Goal: Transaction & Acquisition: Purchase product/service

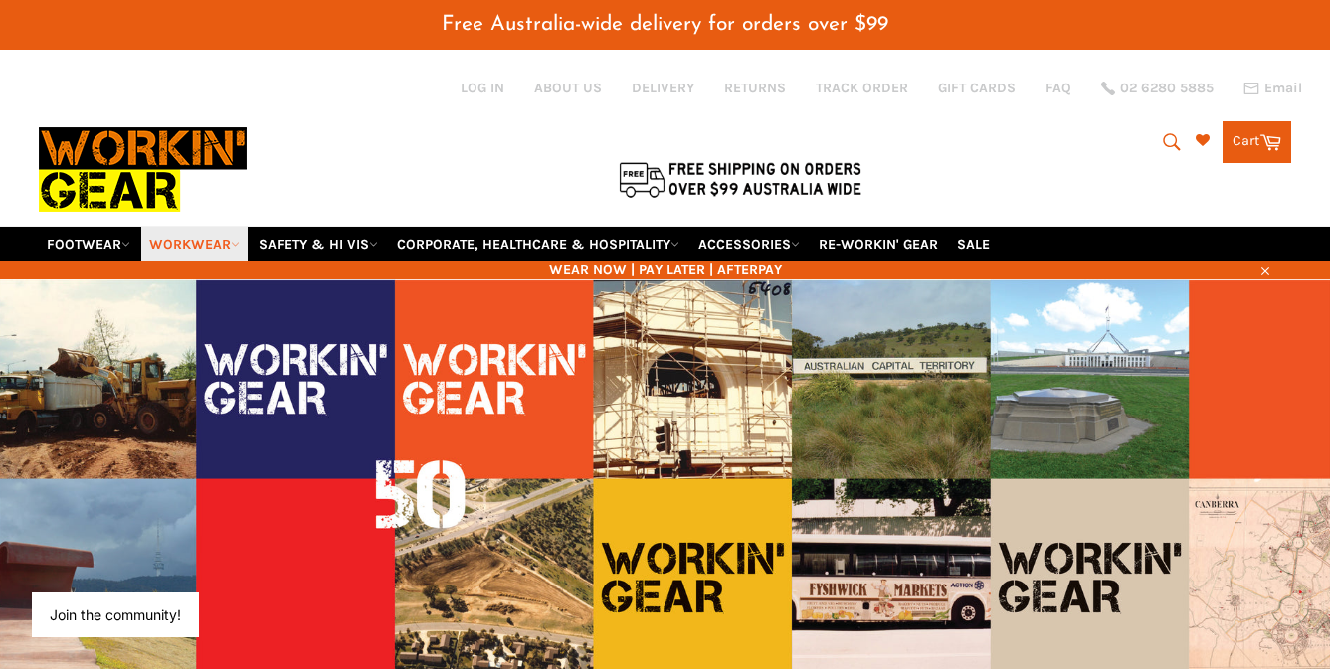
click at [233, 245] on link "WORKWEAR" at bounding box center [194, 244] width 106 height 35
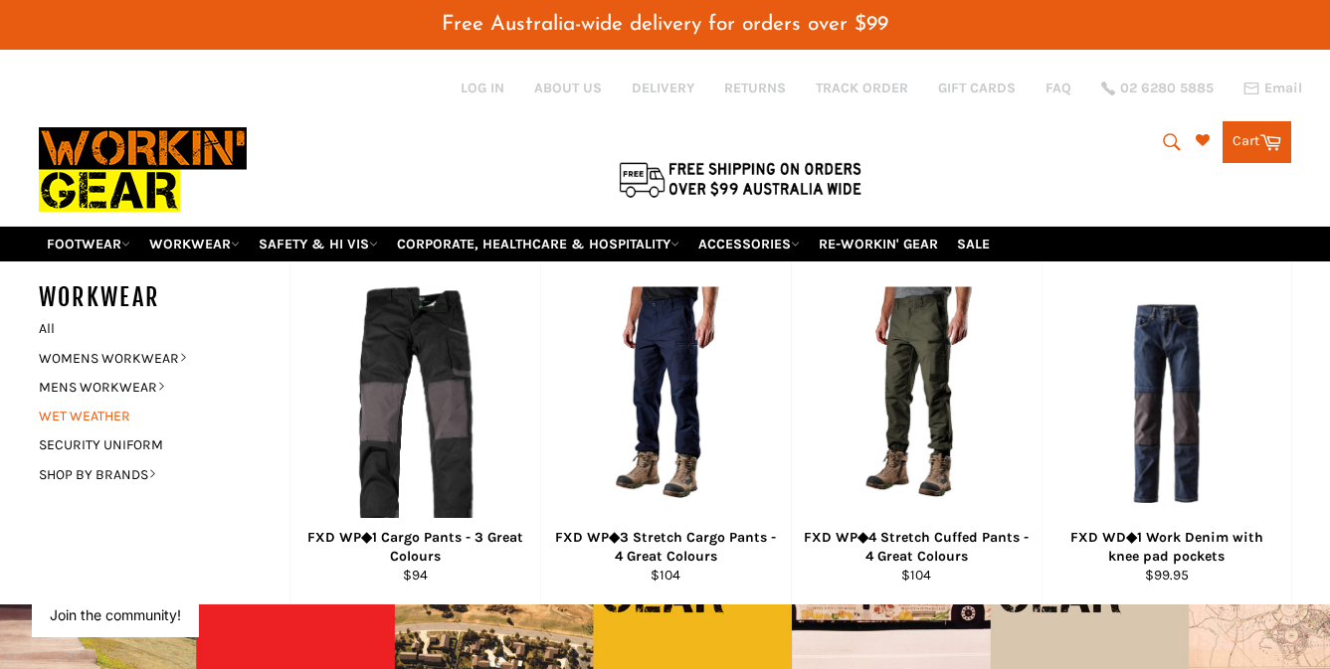
click at [93, 414] on link "WET WEATHER" at bounding box center [149, 416] width 241 height 29
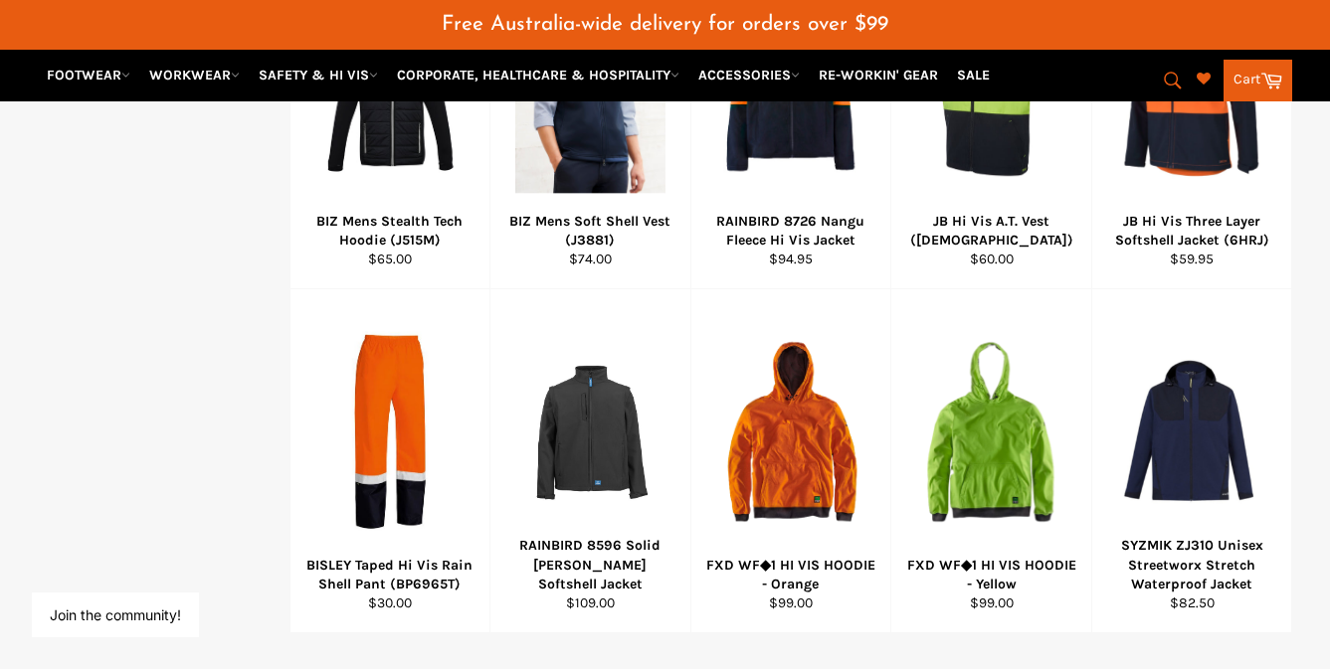
scroll to position [1194, 0]
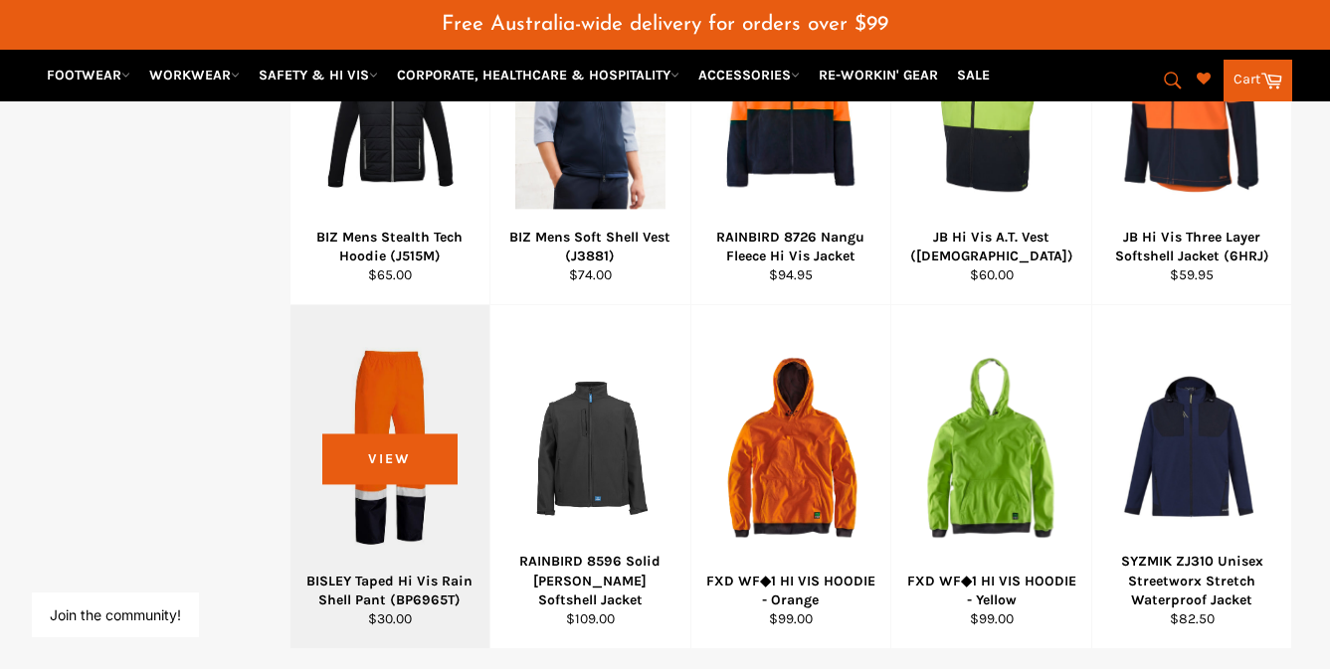
click at [372, 483] on div at bounding box center [390, 447] width 150 height 234
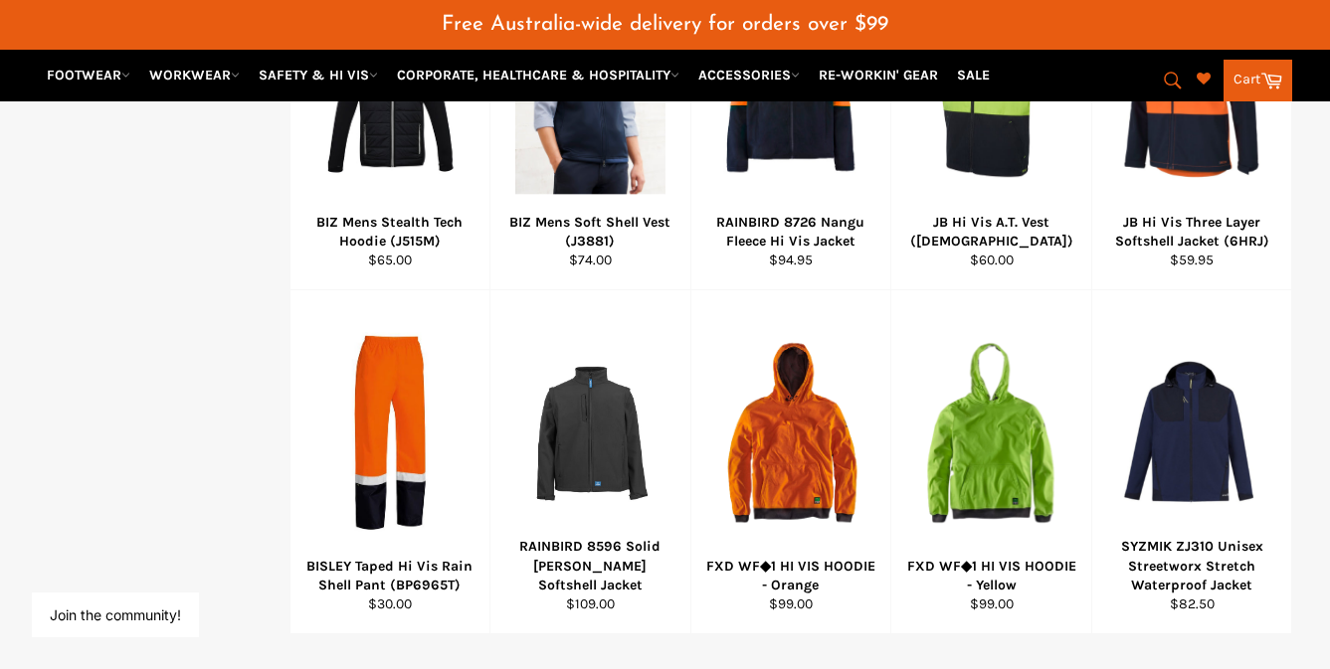
scroll to position [1201, 0]
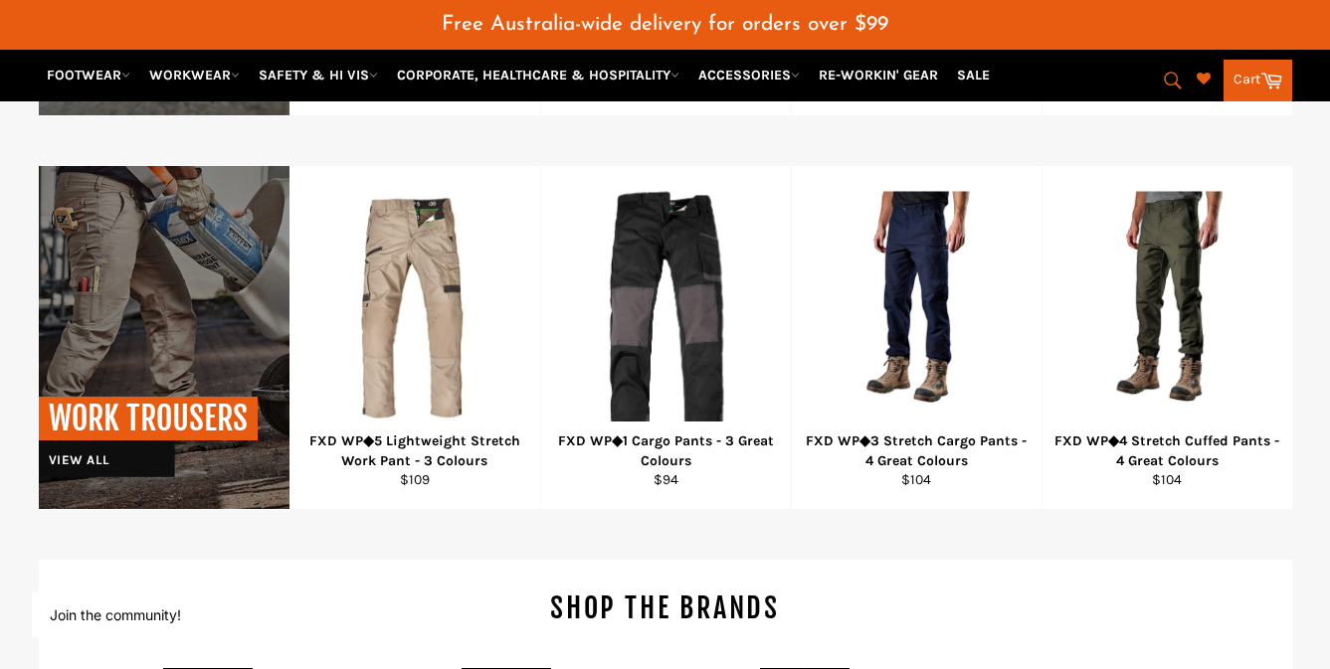
scroll to position [1839, 0]
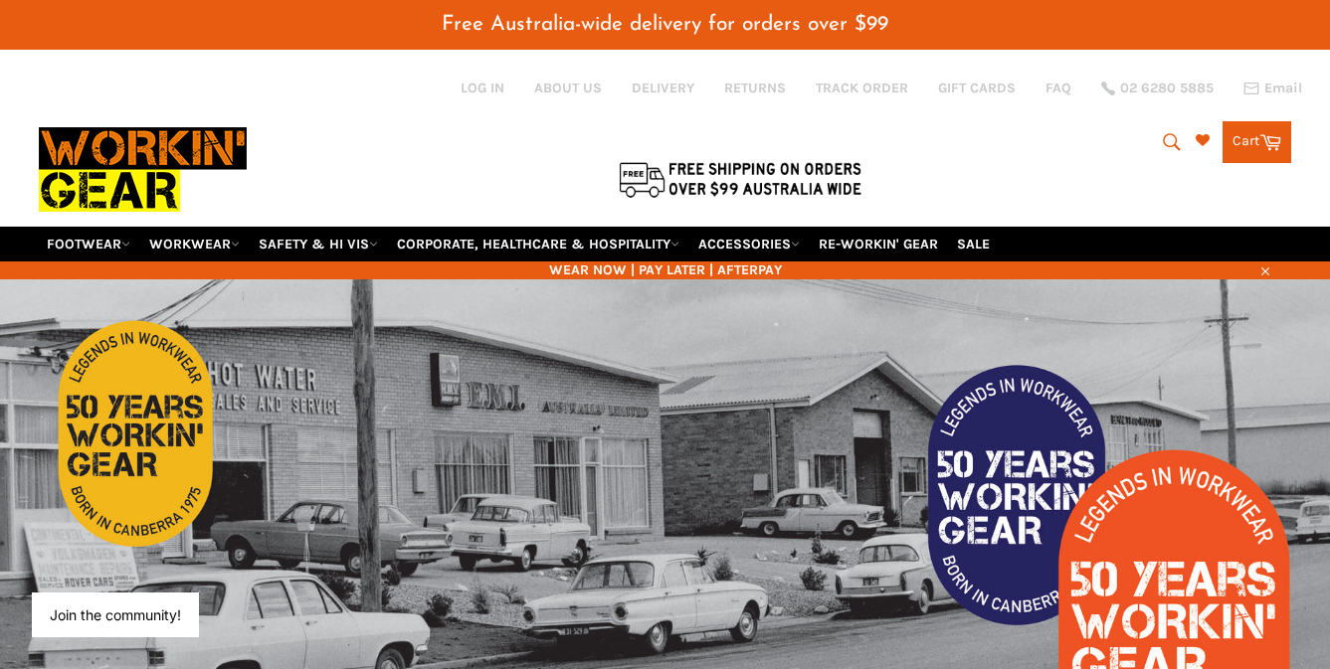
click at [1165, 138] on icon "submit" at bounding box center [1172, 142] width 22 height 22
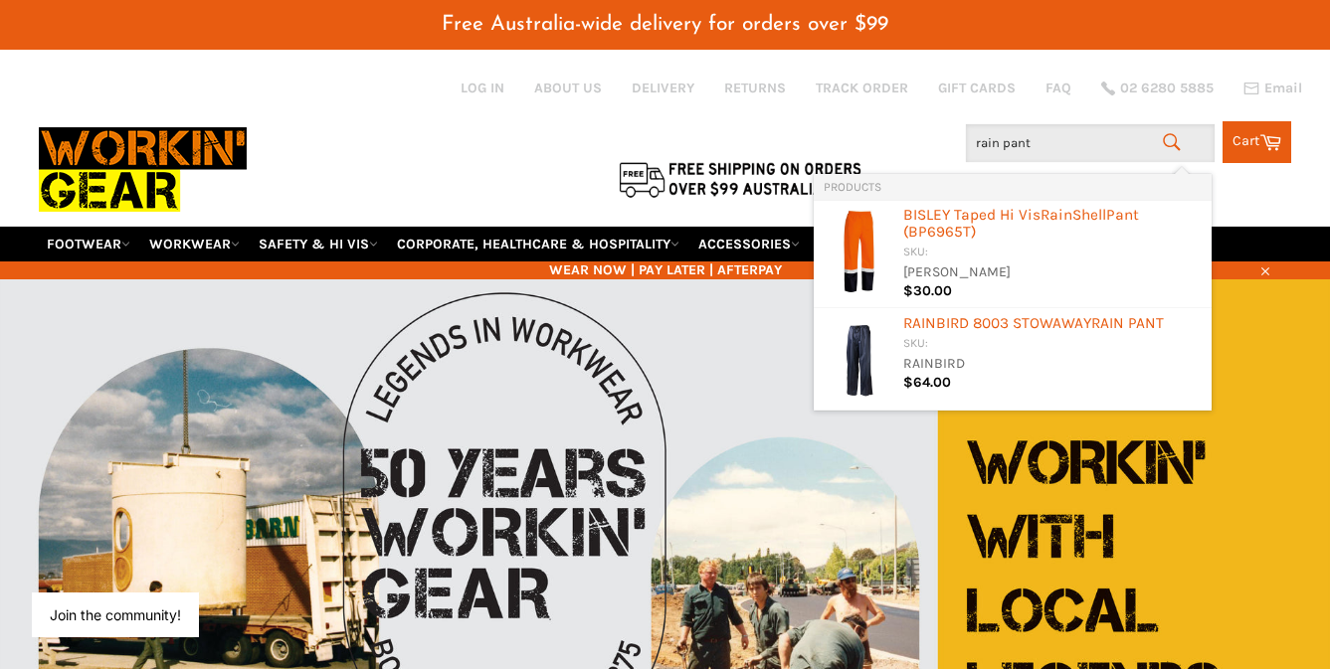
type input "rain pants"
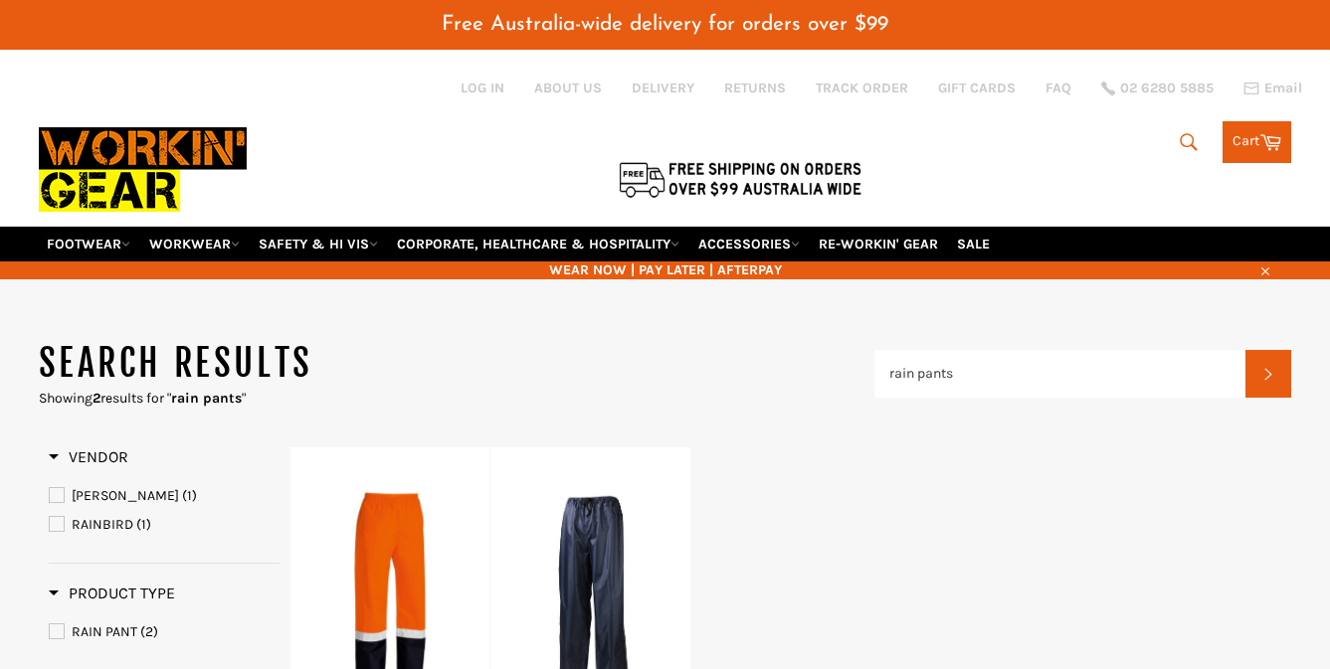
scroll to position [398, 0]
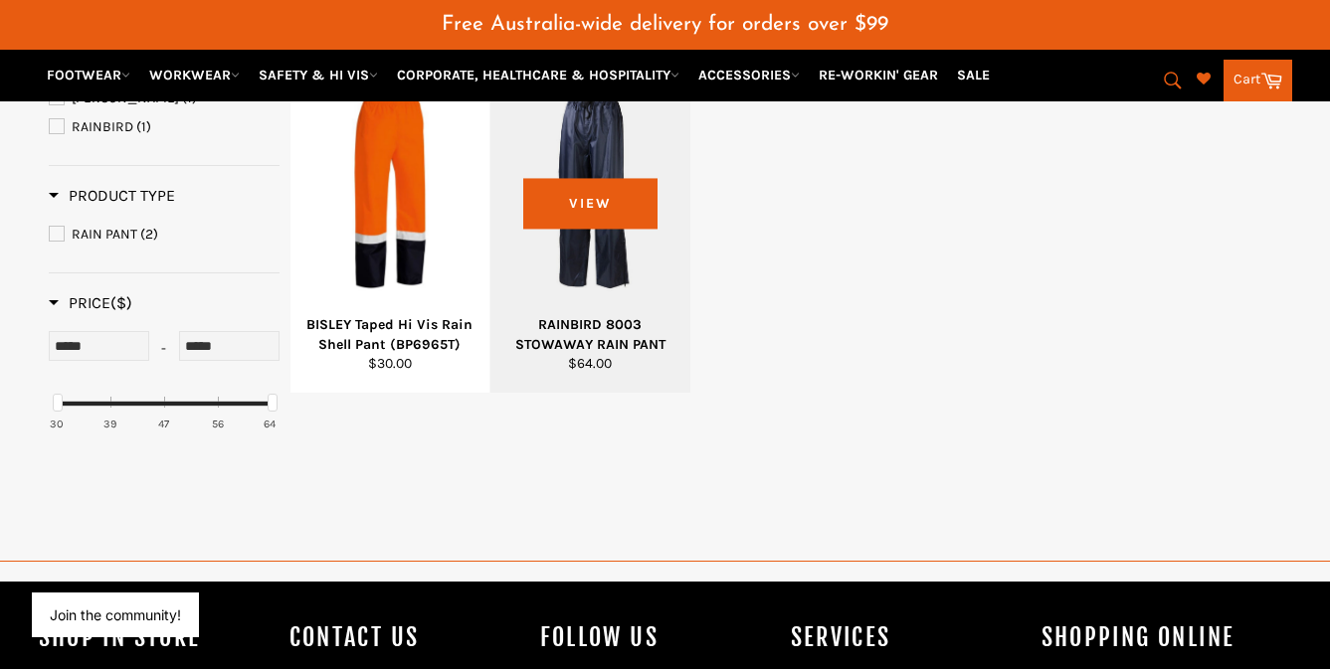
click at [574, 326] on div "RAINBIRD 8003 STOWAWAY RAIN PANT" at bounding box center [590, 334] width 175 height 39
